Goal: Check status: Check status

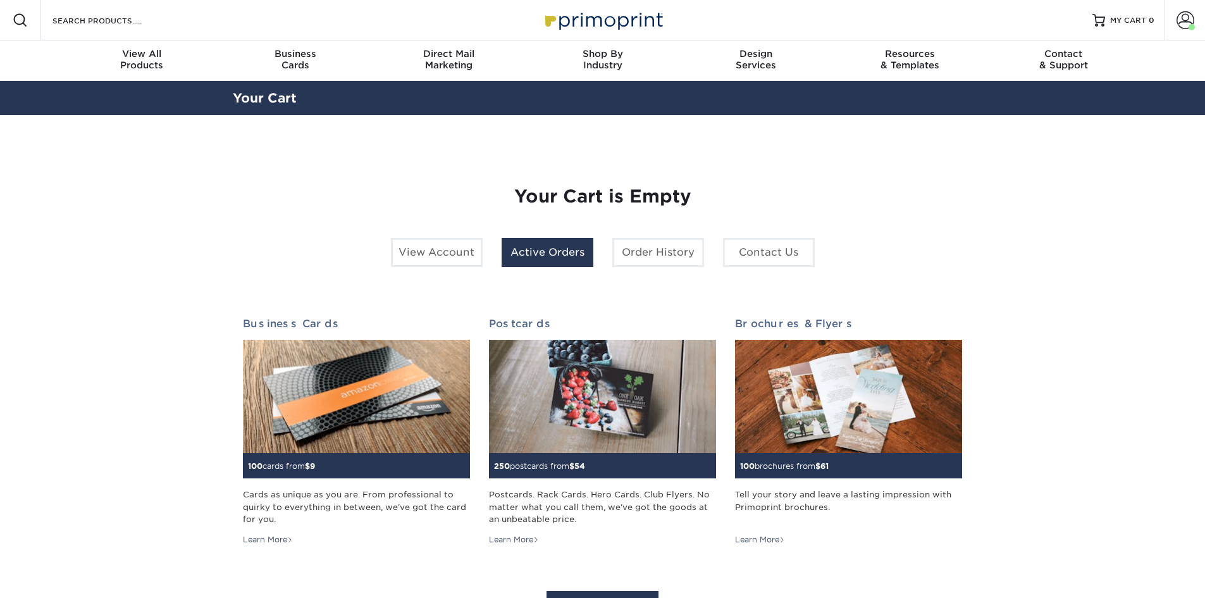
click at [556, 254] on link "Active Orders" at bounding box center [548, 252] width 92 height 29
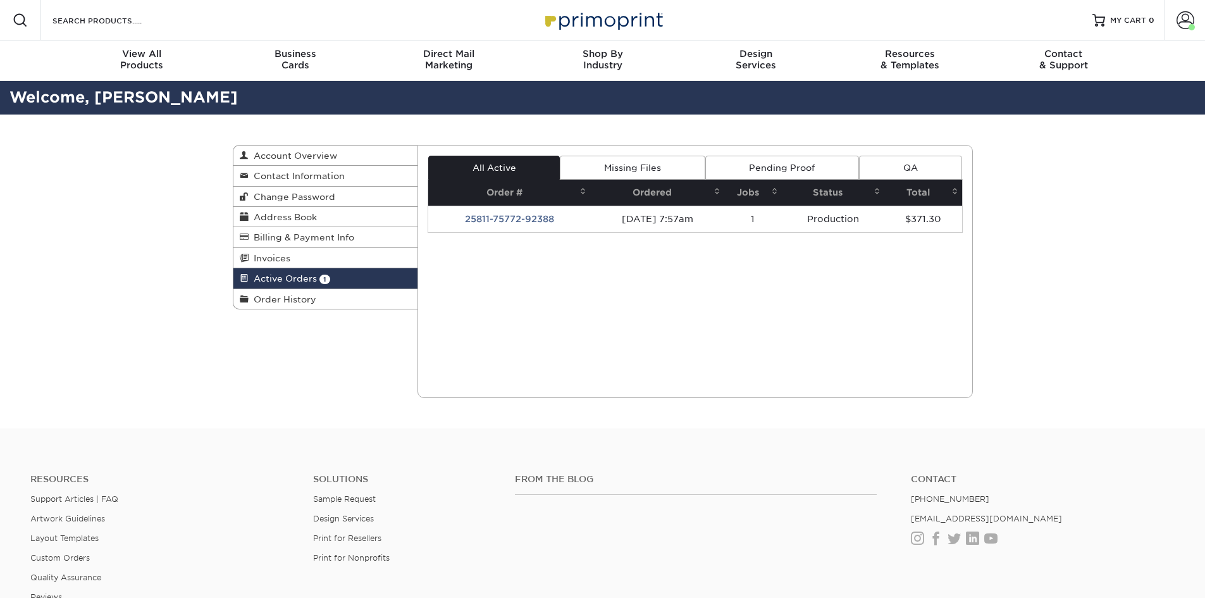
click at [648, 213] on td "[DATE] 7:57am" at bounding box center [657, 219] width 134 height 27
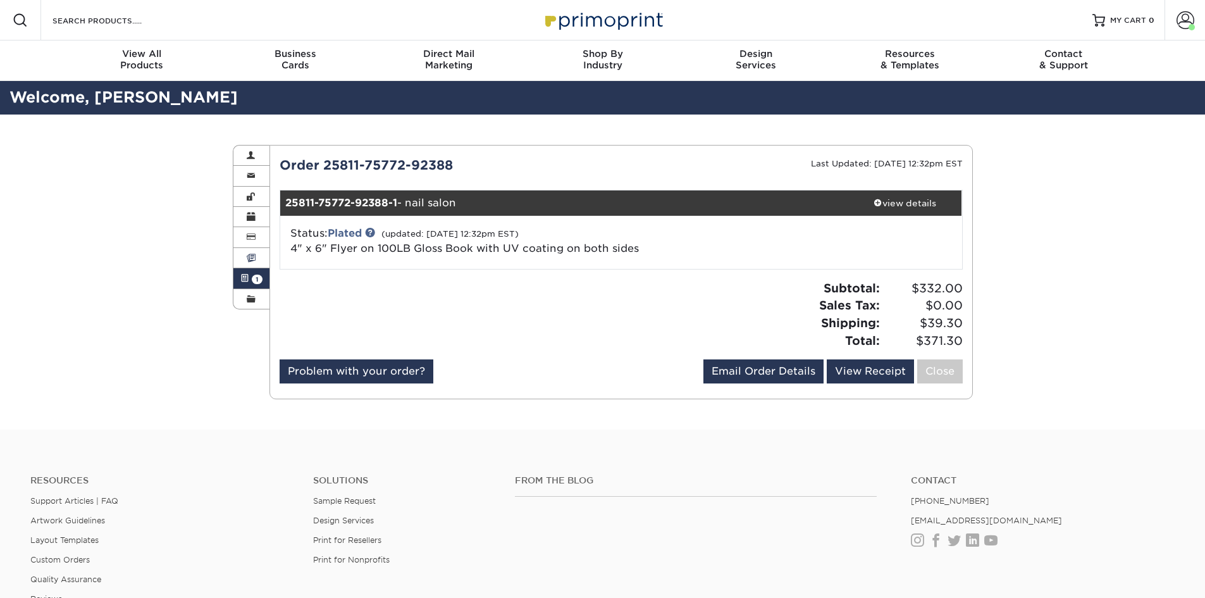
click at [252, 258] on span at bounding box center [251, 258] width 9 height 10
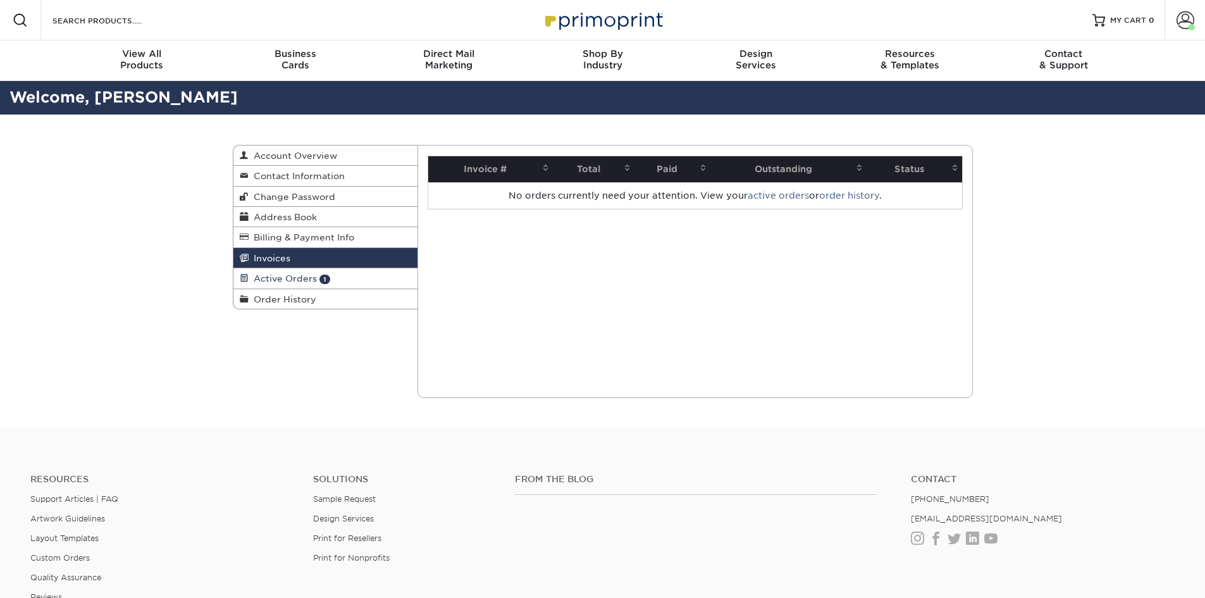
click at [289, 278] on span "Active Orders" at bounding box center [283, 278] width 68 height 10
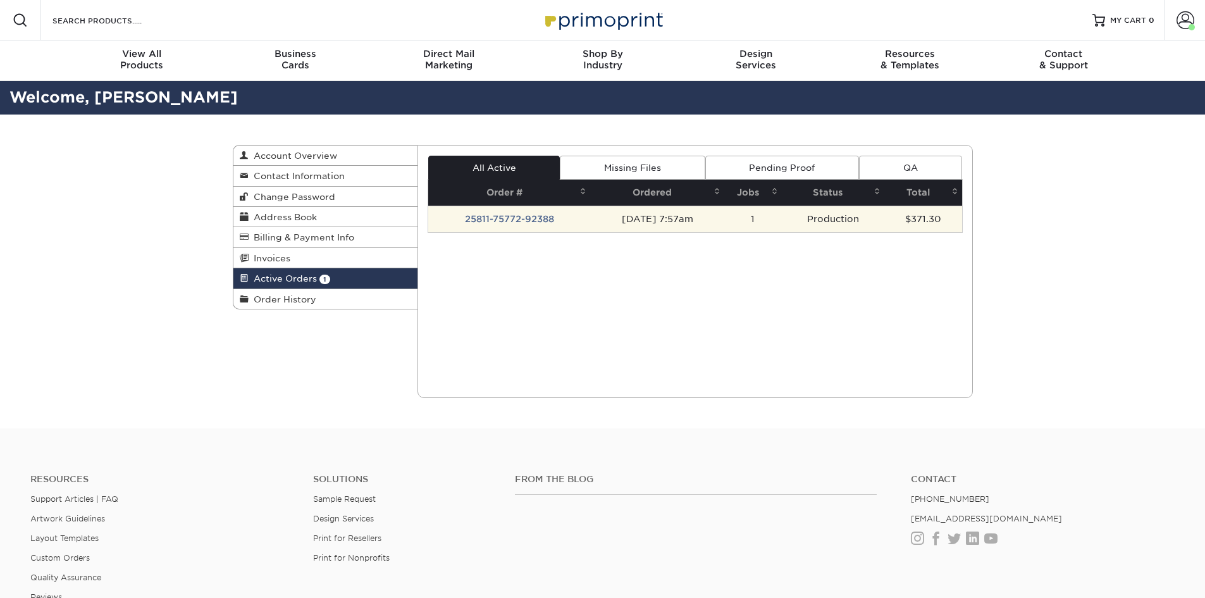
click at [636, 215] on td "[DATE] 7:57am" at bounding box center [657, 219] width 134 height 27
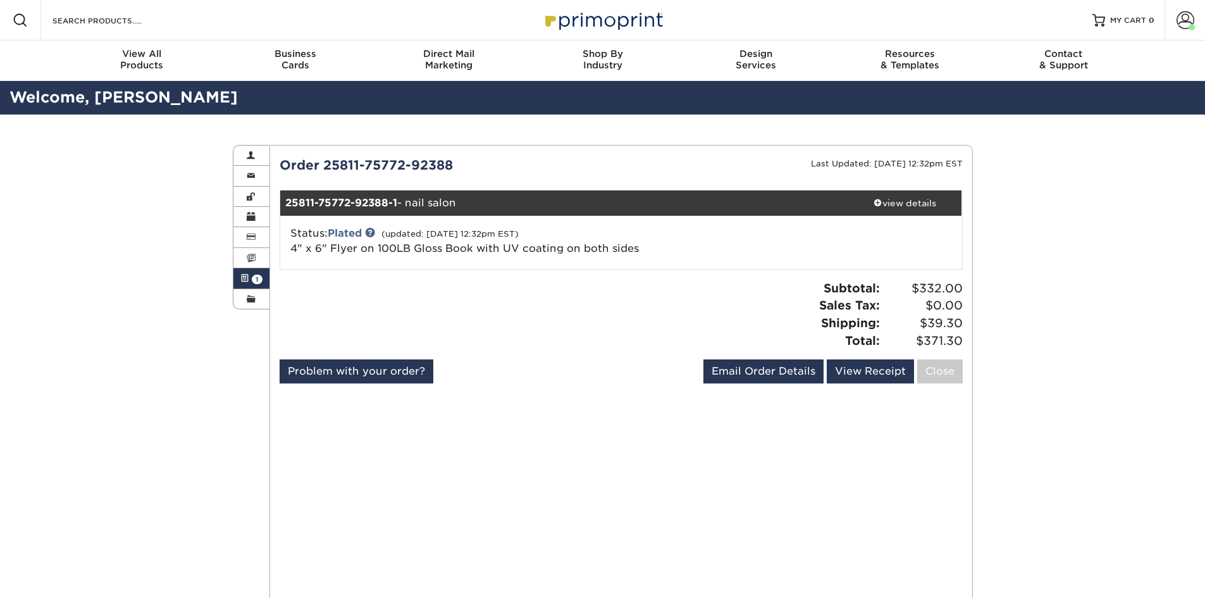
drag, startPoint x: 499, startPoint y: 317, endPoint x: 495, endPoint y: 324, distance: 8.5
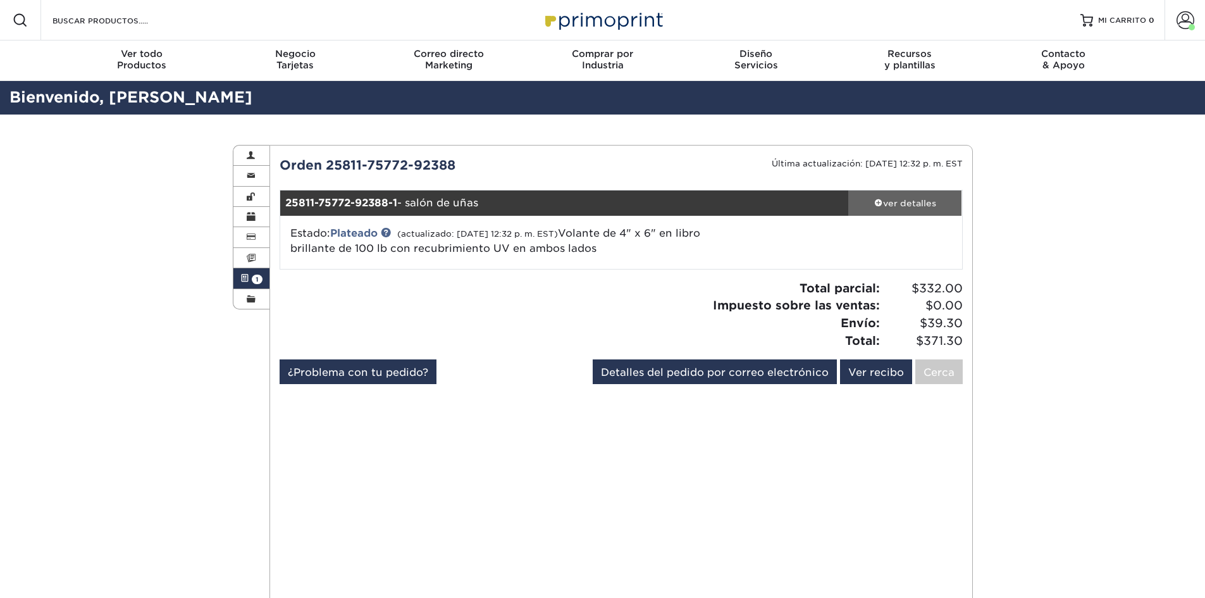
click at [900, 208] on div "ver detalles" at bounding box center [905, 203] width 114 height 13
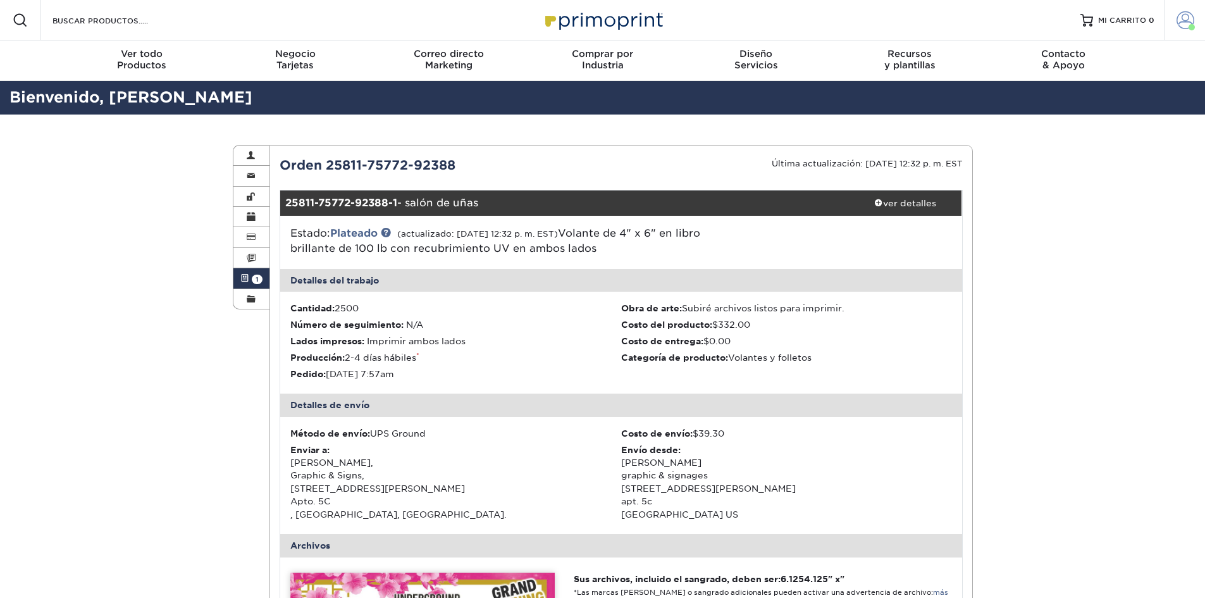
click at [1178, 24] on span at bounding box center [1185, 20] width 18 height 18
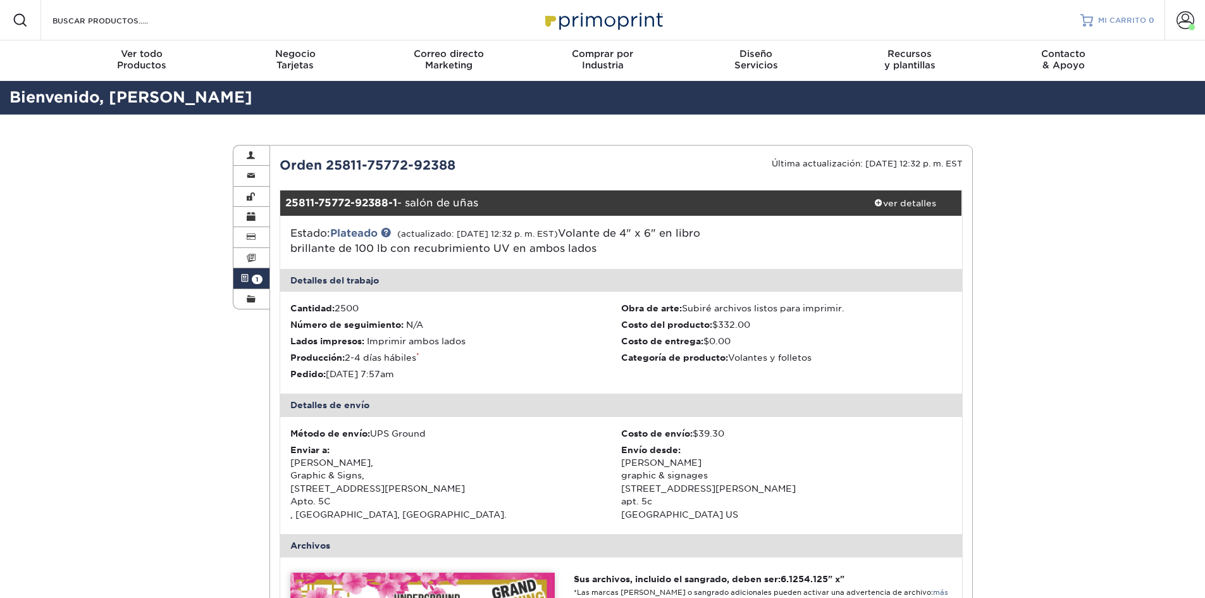
click at [1114, 20] on font "MI CARRITO" at bounding box center [1122, 20] width 48 height 9
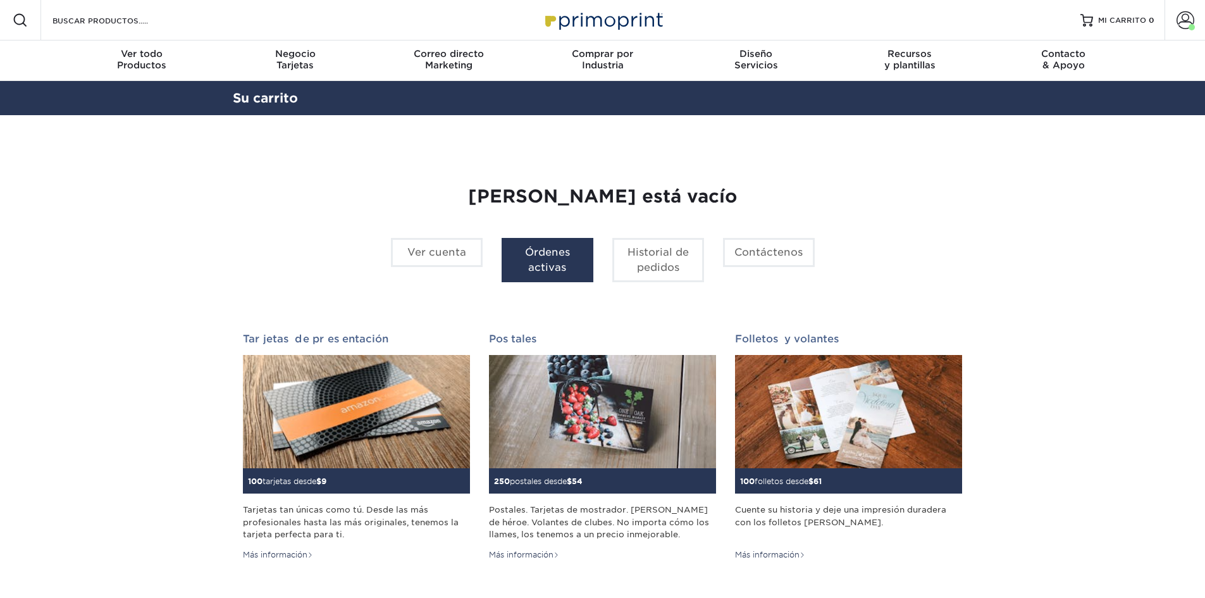
click at [558, 243] on link "Órdenes activas" at bounding box center [548, 260] width 92 height 44
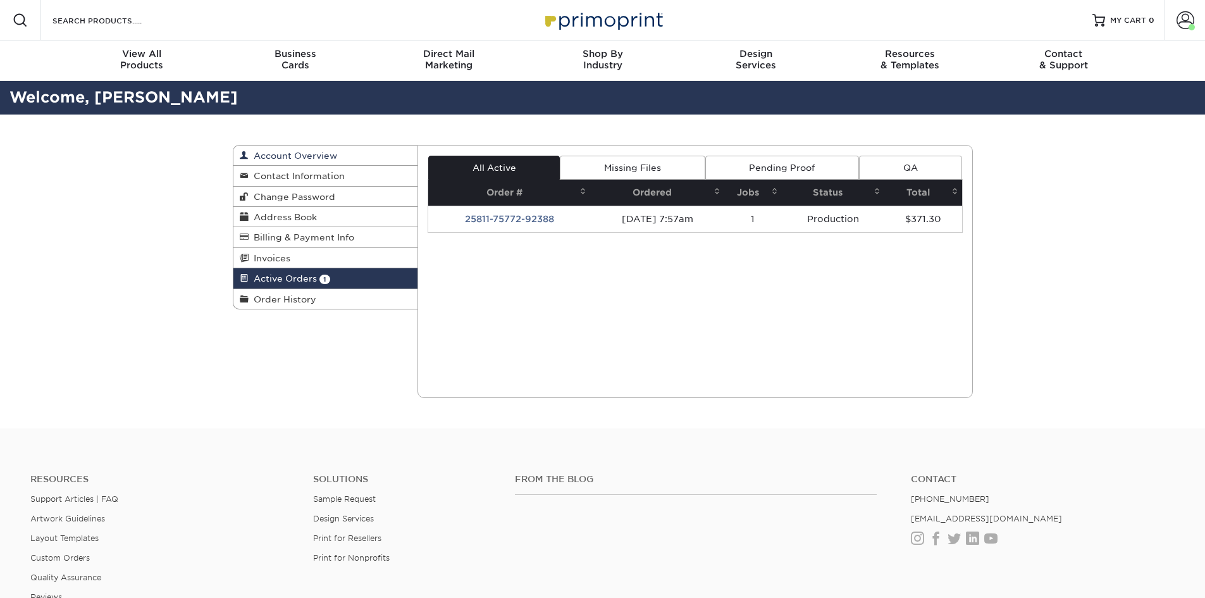
click at [324, 155] on span "Account Overview" at bounding box center [293, 156] width 89 height 10
